Goal: Task Accomplishment & Management: Manage account settings

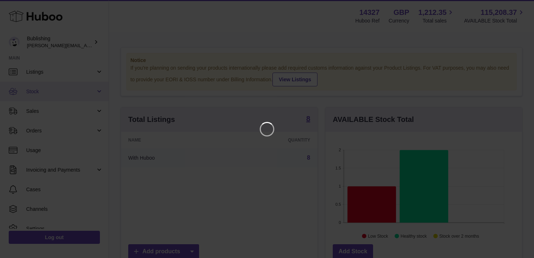
scroll to position [25, 0]
click at [514, 6] on icon "Close" at bounding box center [515, 6] width 9 height 9
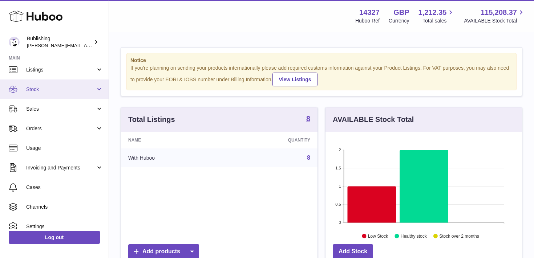
click at [54, 88] on span "Stock" at bounding box center [60, 89] width 69 height 7
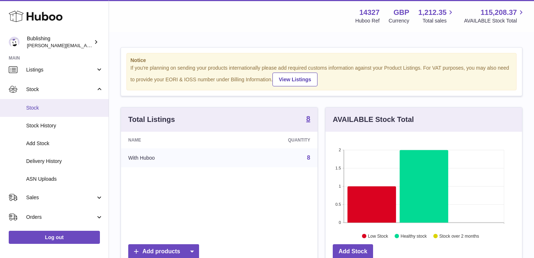
click at [69, 113] on link "Stock" at bounding box center [54, 108] width 109 height 18
click at [61, 107] on span "Stock" at bounding box center [64, 108] width 77 height 7
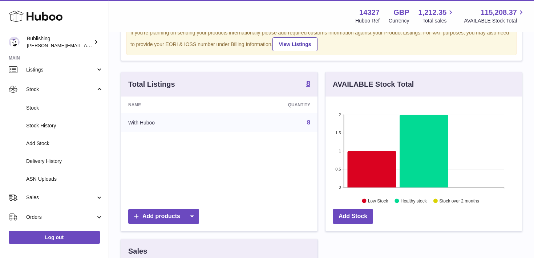
scroll to position [67, 0]
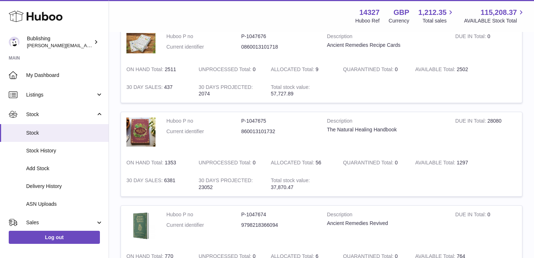
scroll to position [561, 0]
